Goal: Find specific page/section: Find specific page/section

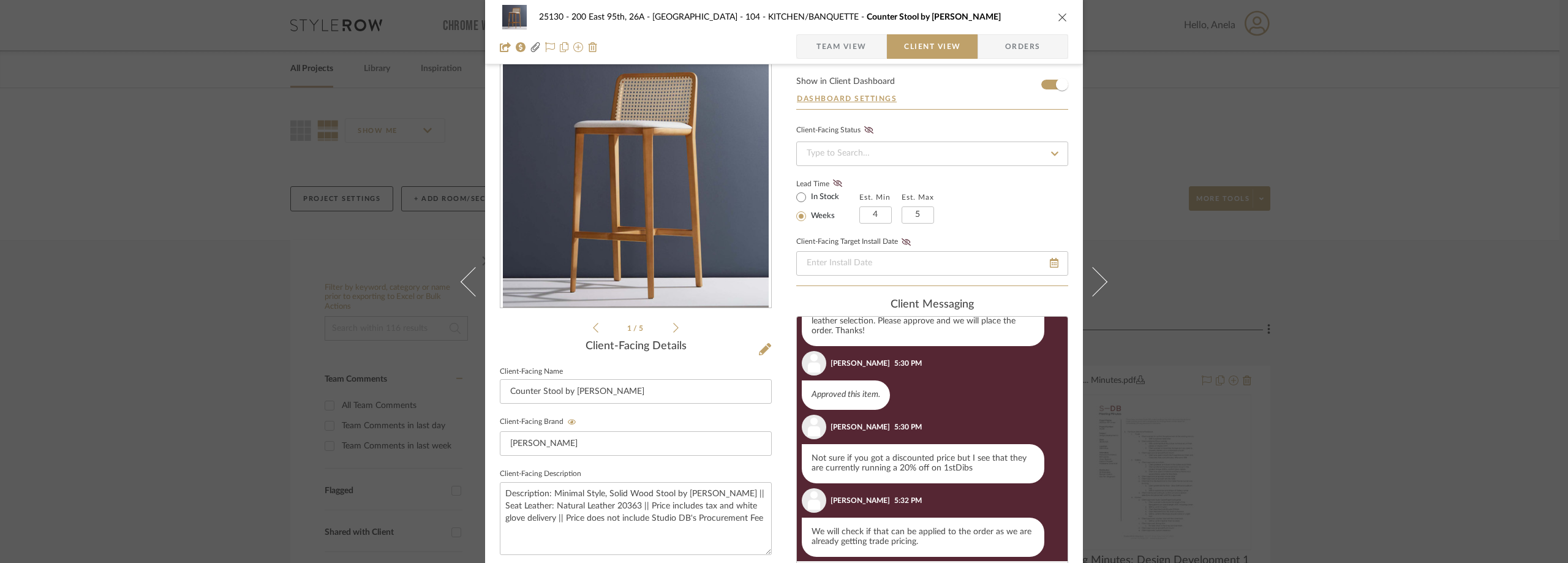
scroll to position [37, 0]
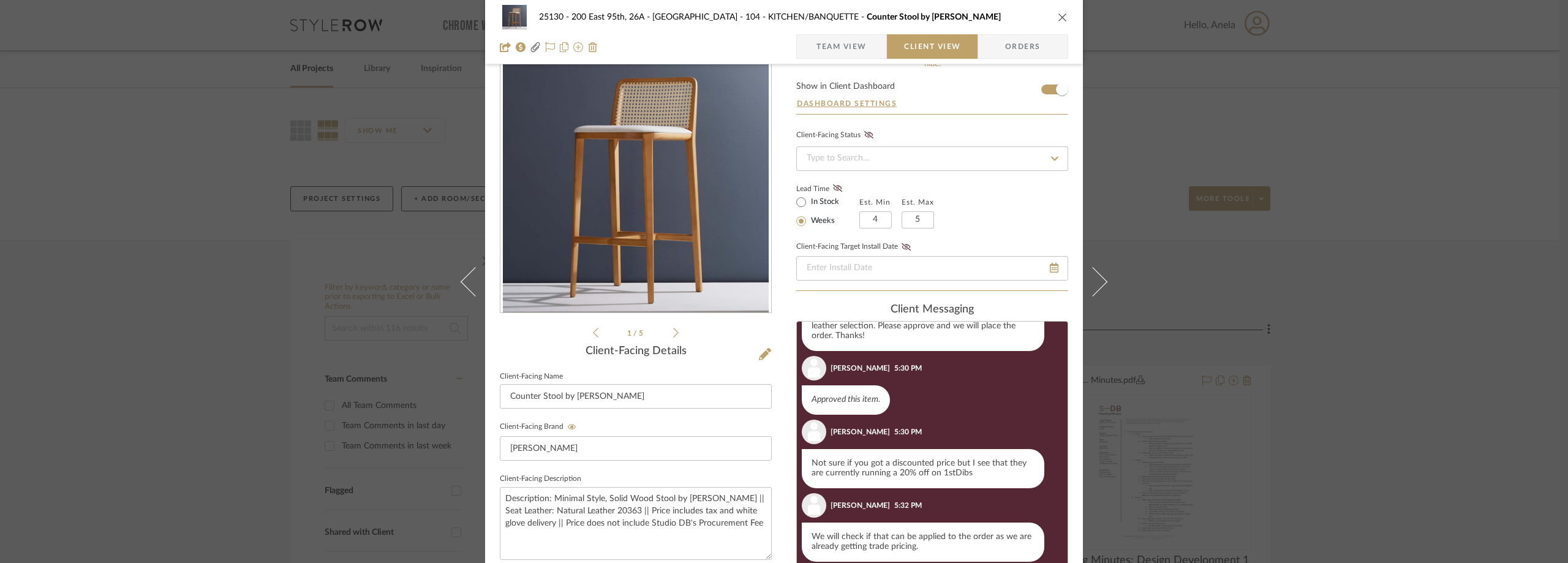
click at [851, 45] on span "Team View" at bounding box center [842, 46] width 50 height 25
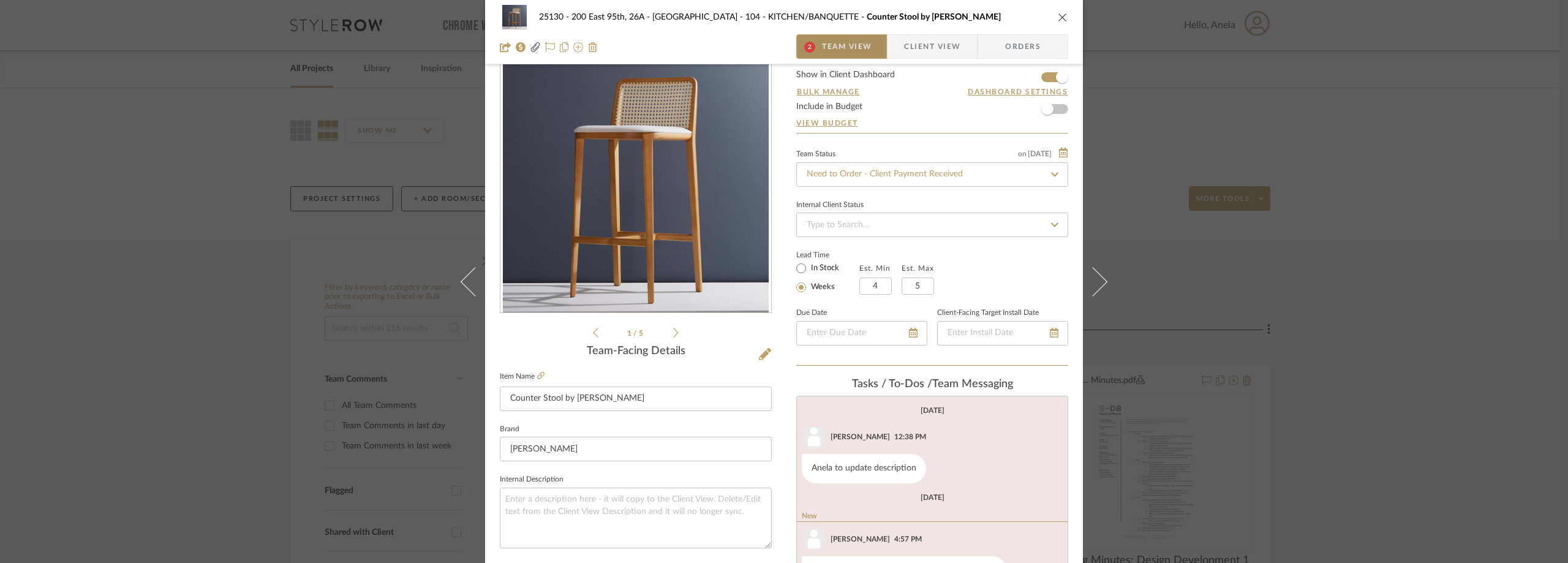
scroll to position [58, 0]
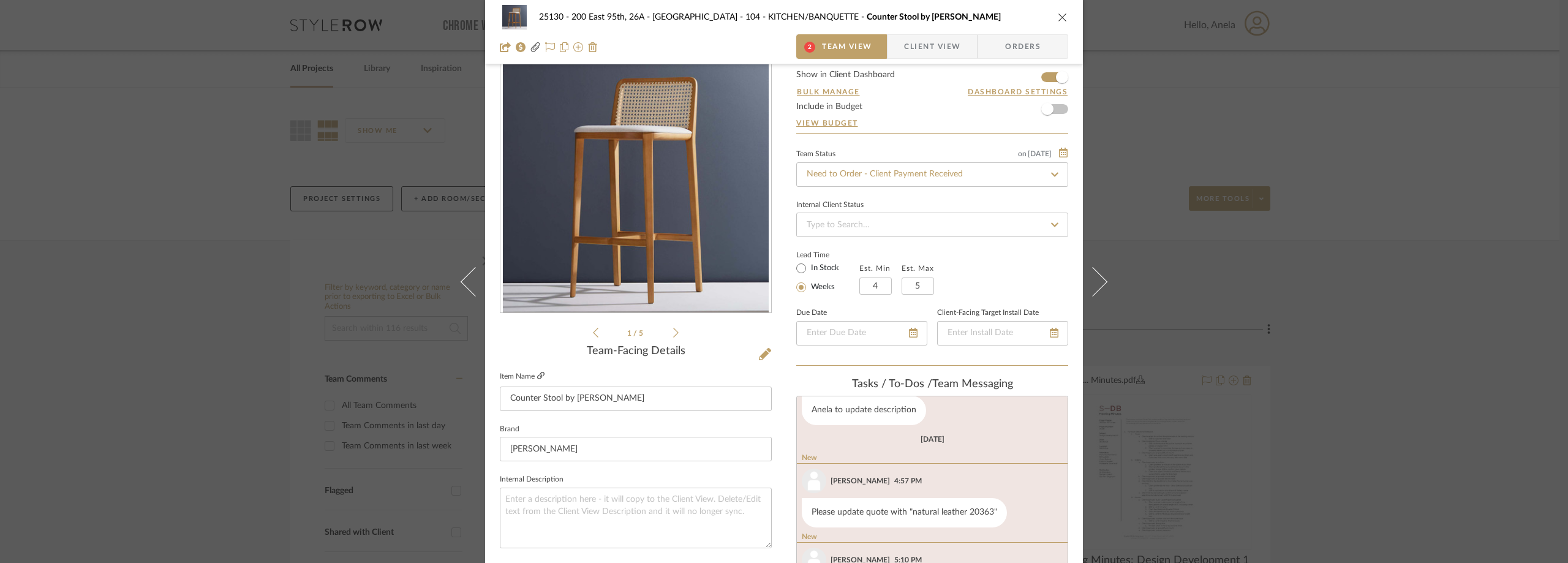
click at [537, 376] on icon at bounding box center [541, 376] width 8 height 8
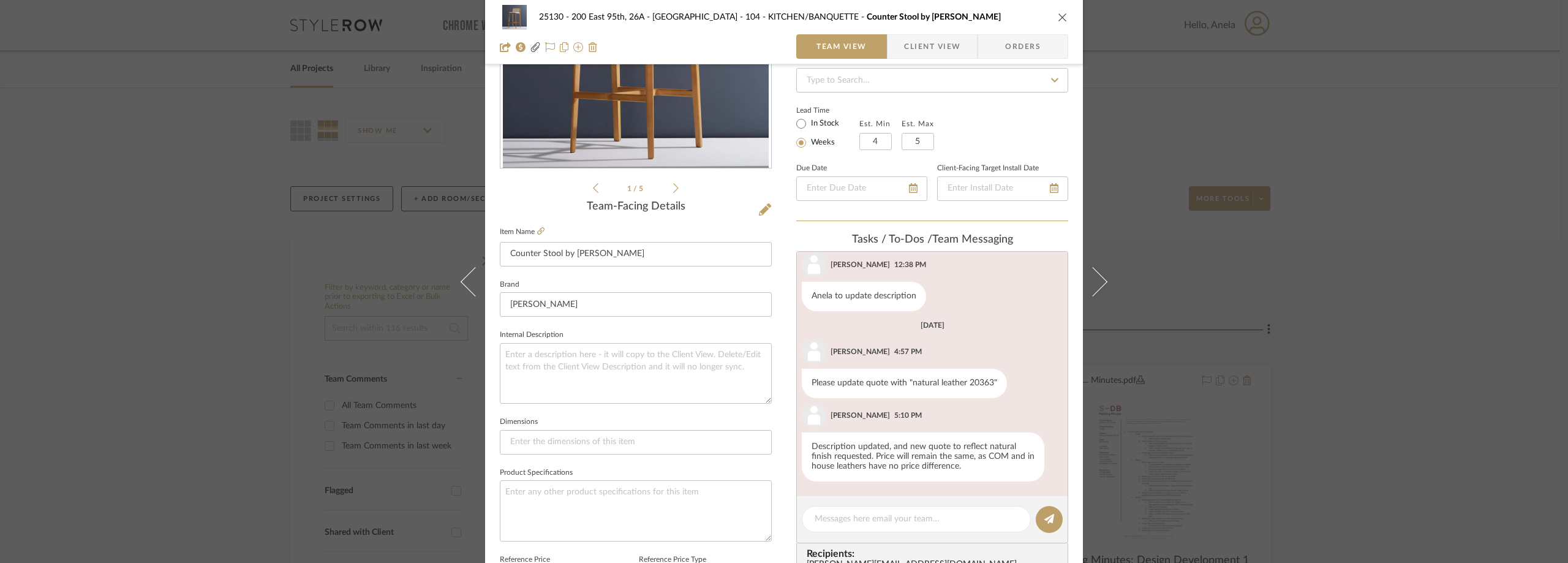
scroll to position [183, 0]
click at [922, 44] on span "Client View" at bounding box center [932, 46] width 56 height 25
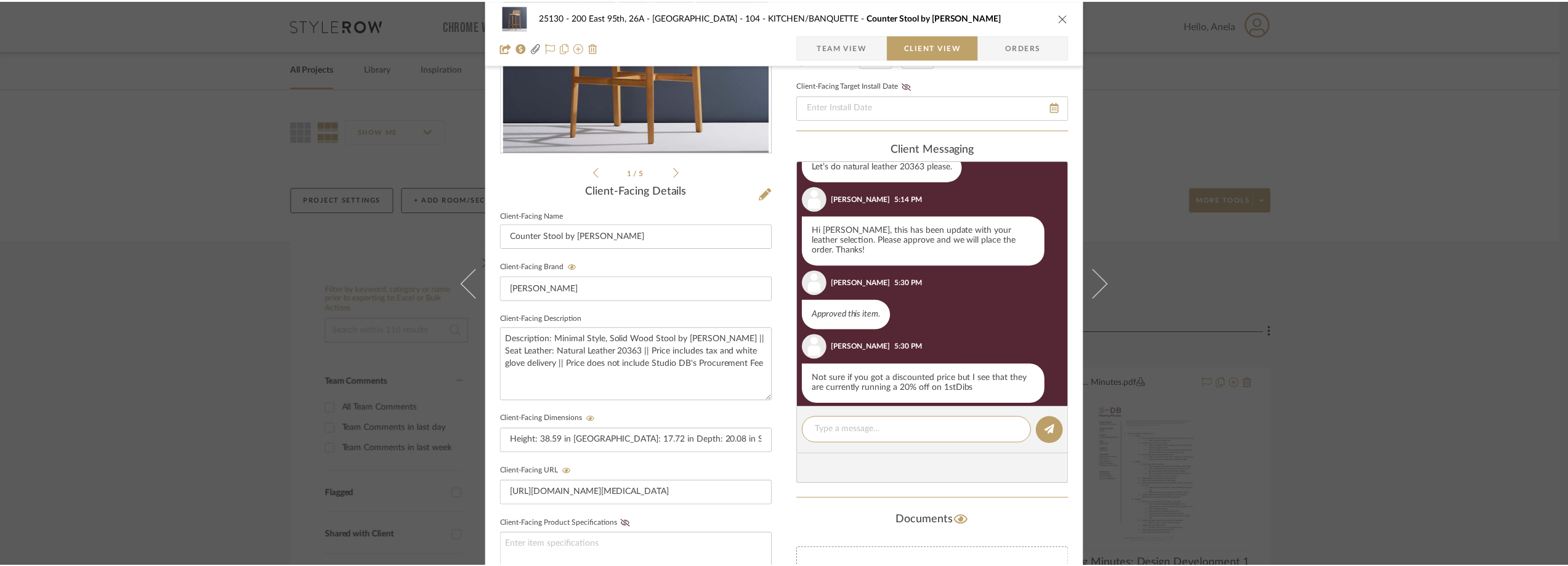
scroll to position [288, 0]
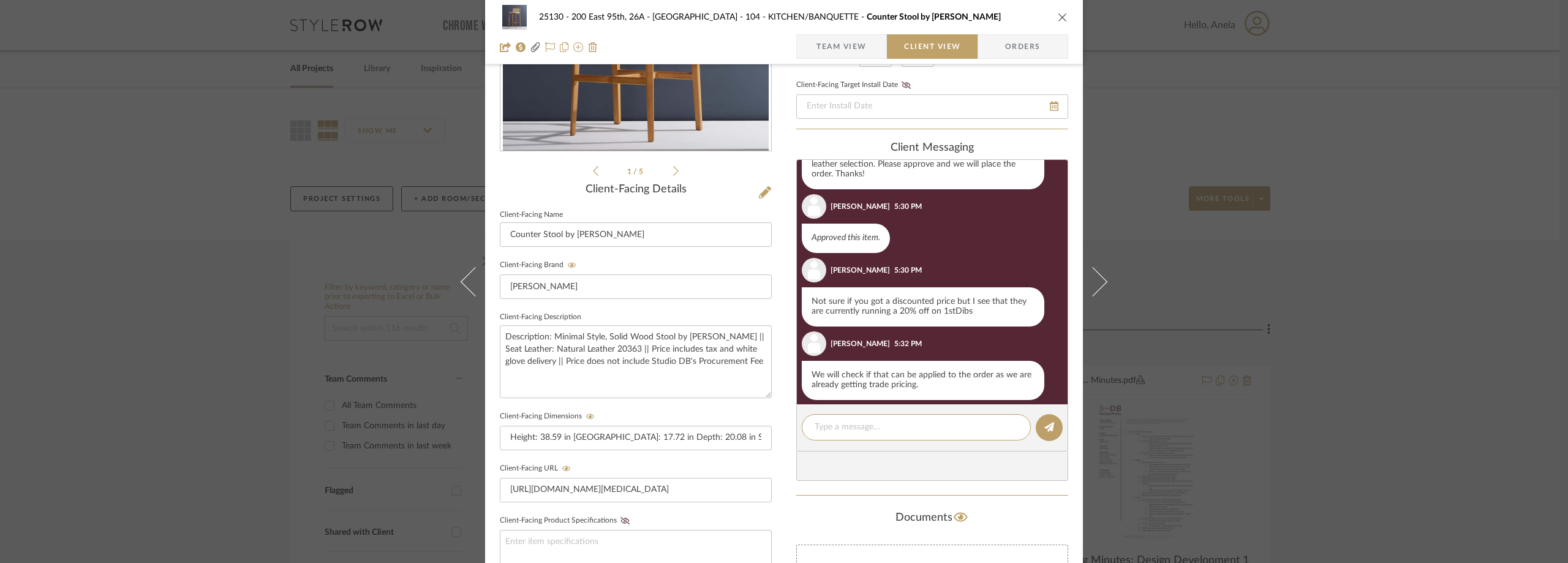
click at [154, 124] on div "25130 - 200 East 95th, 26A - Kosheleva 104 - KITCHEN/BANQUETTE Counter Stool by…" at bounding box center [784, 281] width 1568 height 563
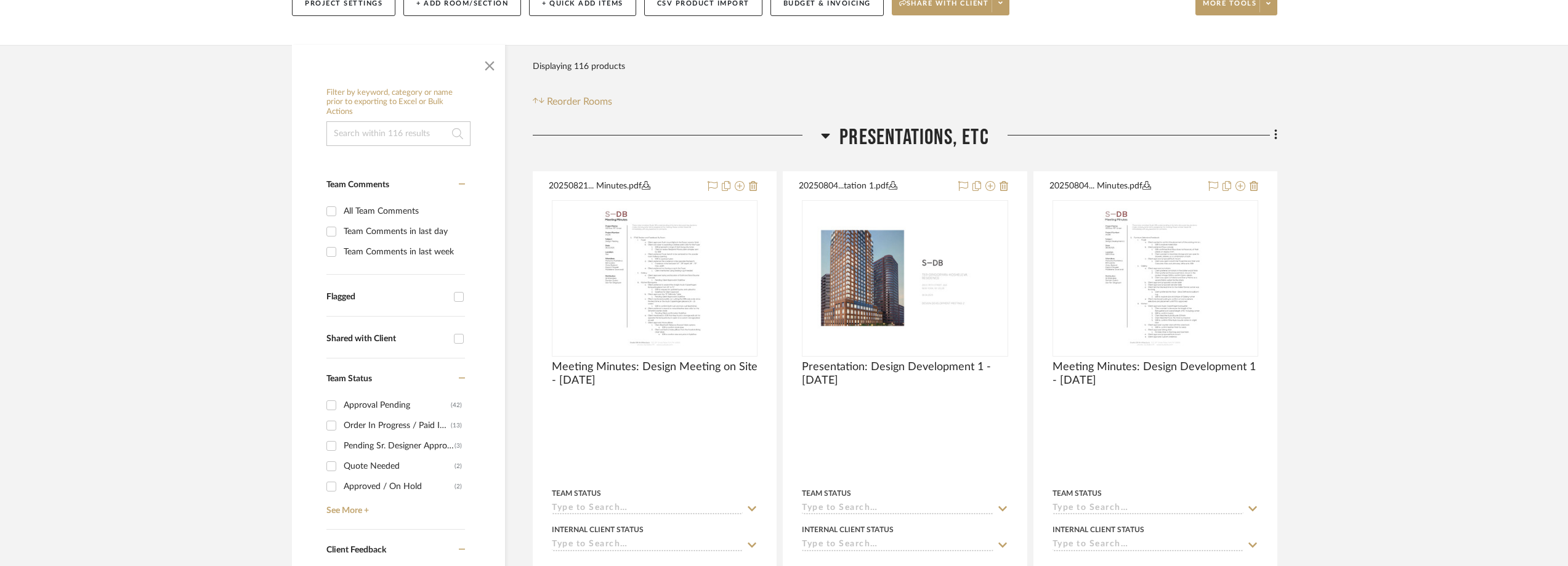
scroll to position [370, 0]
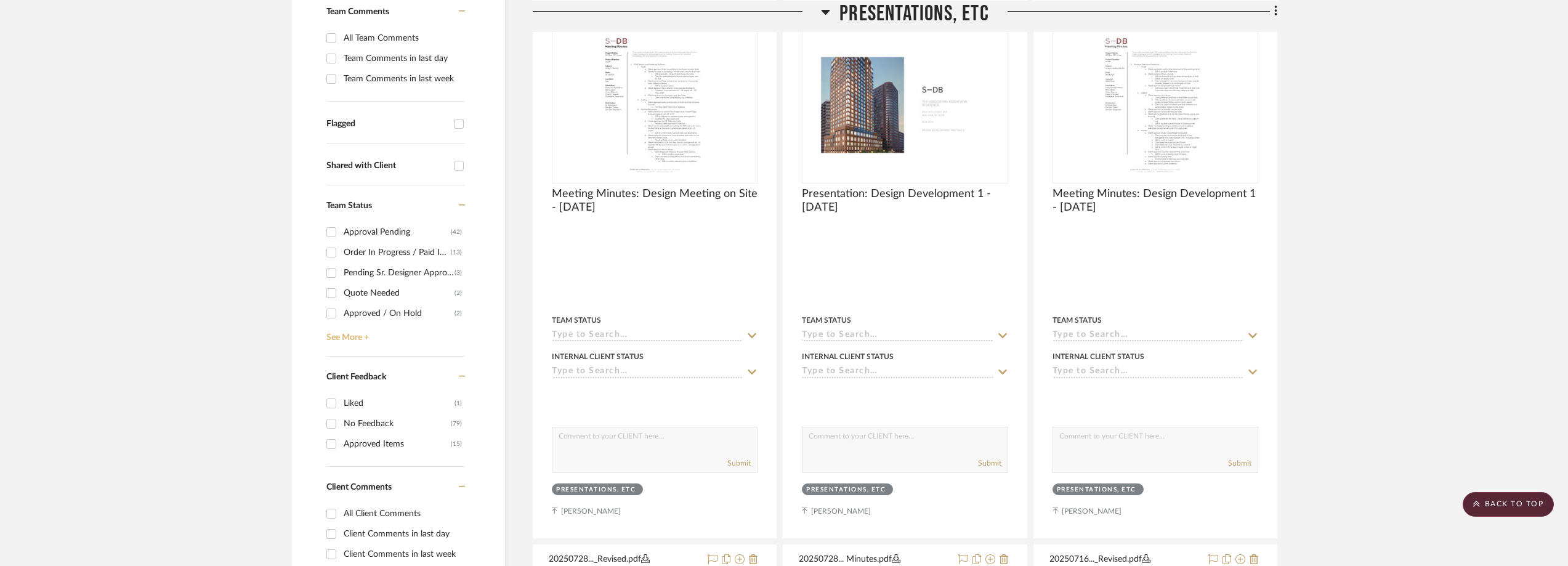
click at [349, 336] on link "See More +" at bounding box center [394, 333] width 141 height 20
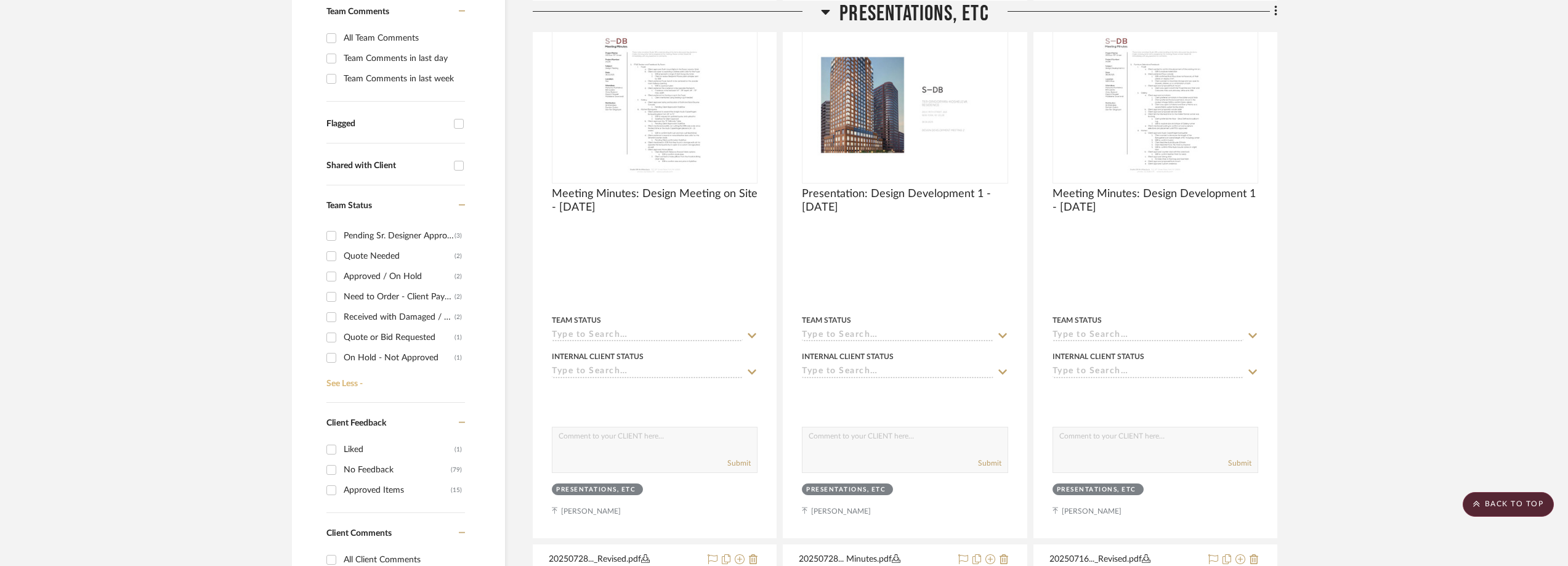
scroll to position [55, 0]
click at [365, 278] on div "Need to Order - Client Payment Received" at bounding box center [399, 278] width 111 height 20
click at [341, 278] on input "Need to Order - Client Payment Received (2)" at bounding box center [331, 278] width 20 height 20
checkbox input "true"
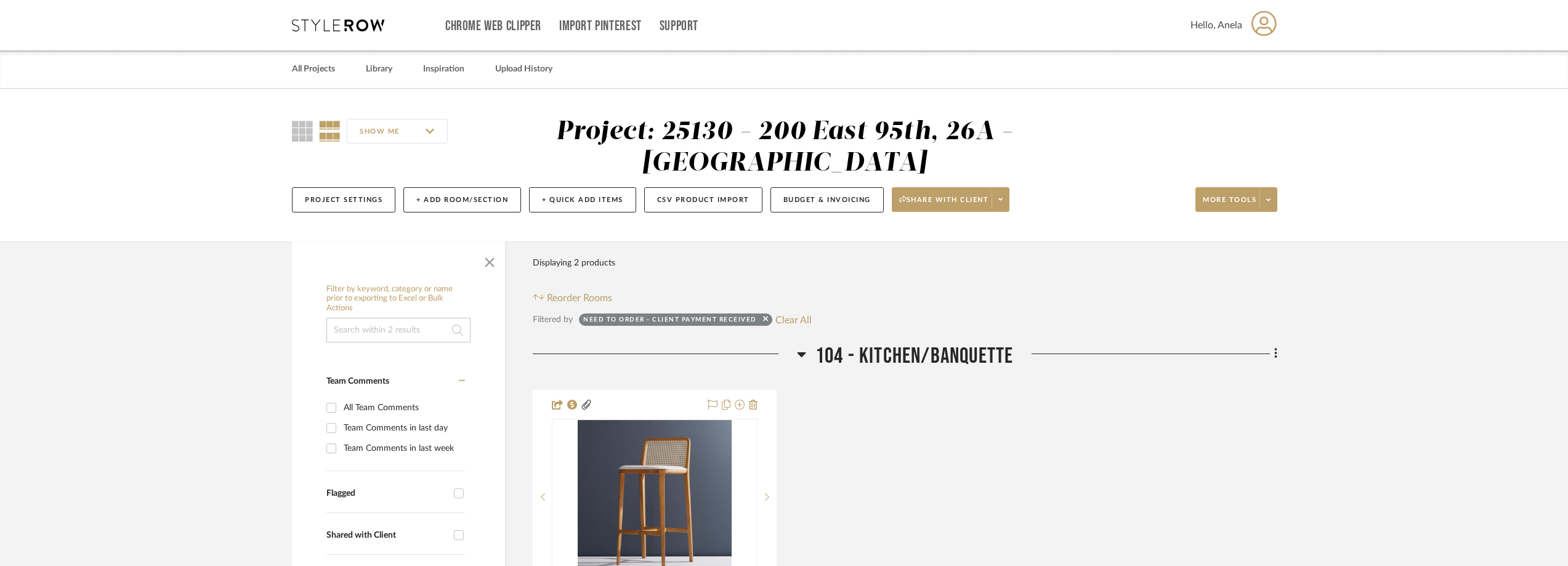
click at [344, 28] on icon at bounding box center [338, 25] width 93 height 12
